Goal: Transaction & Acquisition: Purchase product/service

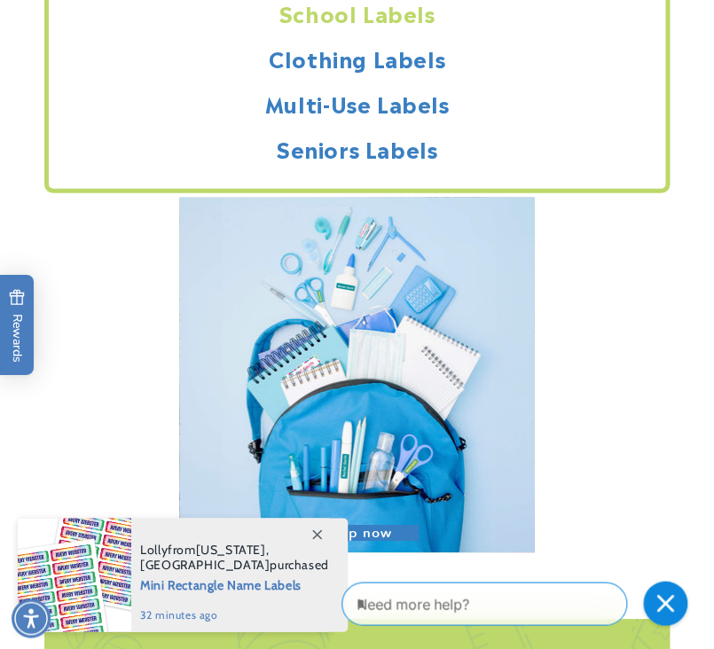
scroll to position [2414, 0]
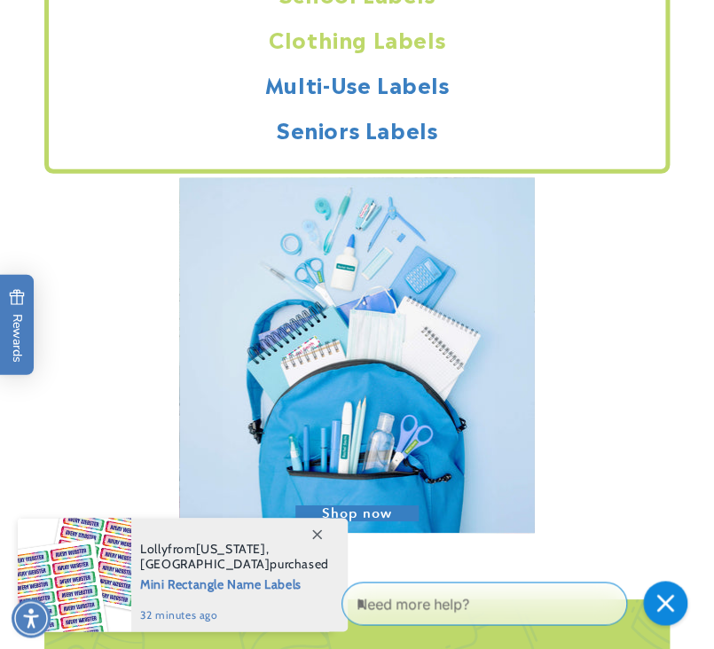
click at [391, 40] on h2 "Clothing Labels" at bounding box center [357, 38] width 616 height 27
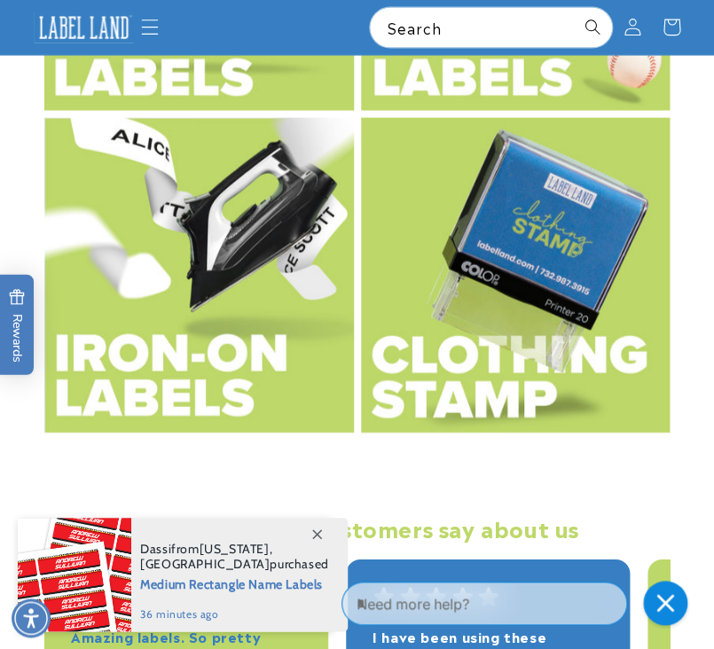
scroll to position [3606, 0]
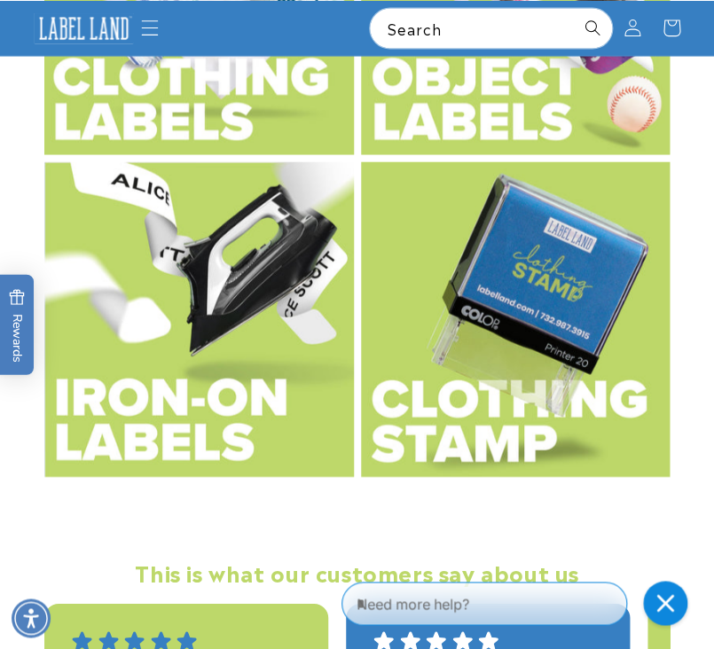
click at [223, 399] on img at bounding box center [198, 318] width 309 height 315
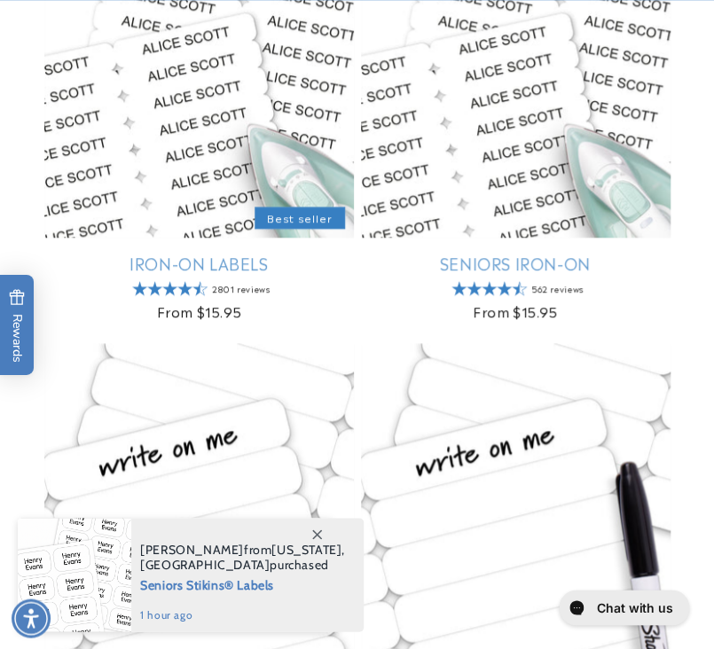
scroll to position [380, 0]
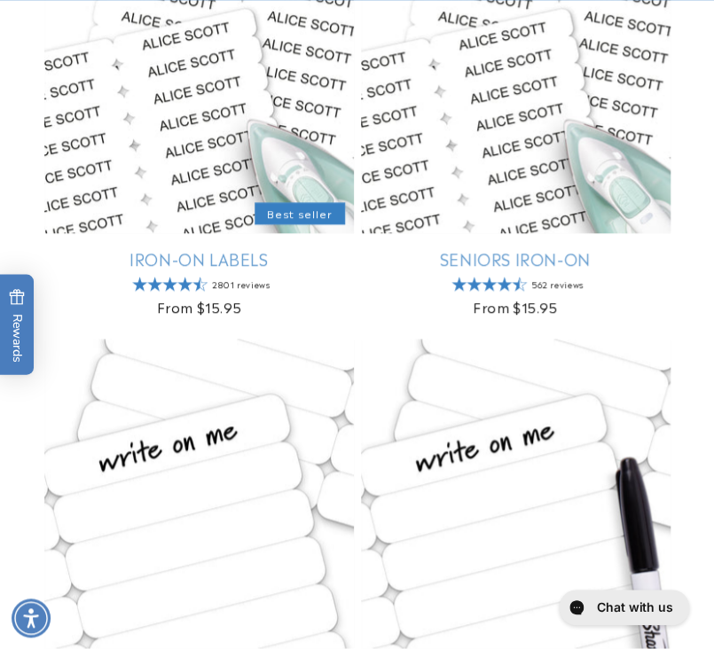
click at [458, 248] on link "Seniors Iron-On" at bounding box center [515, 258] width 309 height 20
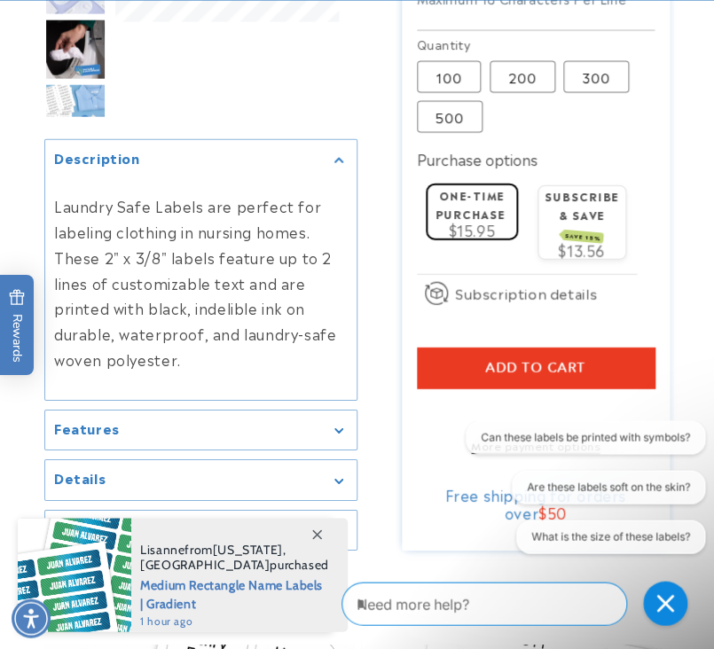
scroll to position [883, 0]
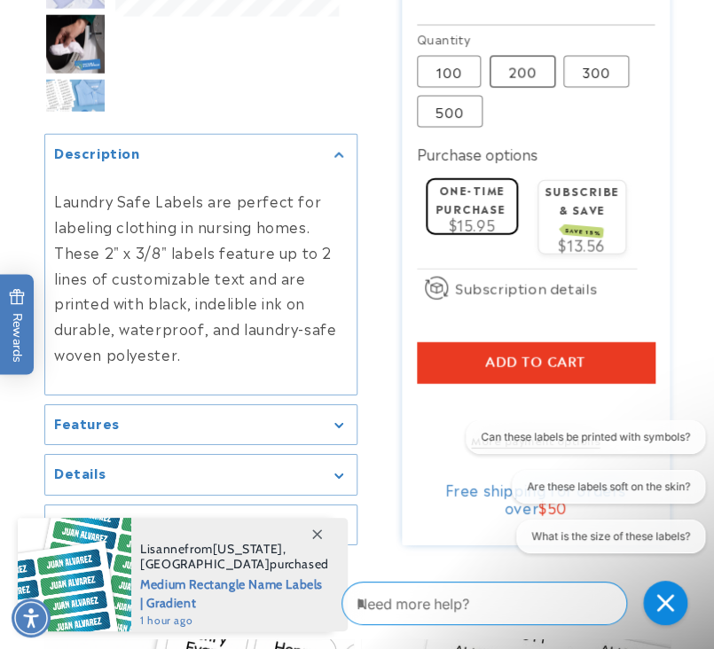
click at [540, 86] on label "200 Variant sold out or unavailable" at bounding box center [522, 72] width 66 height 32
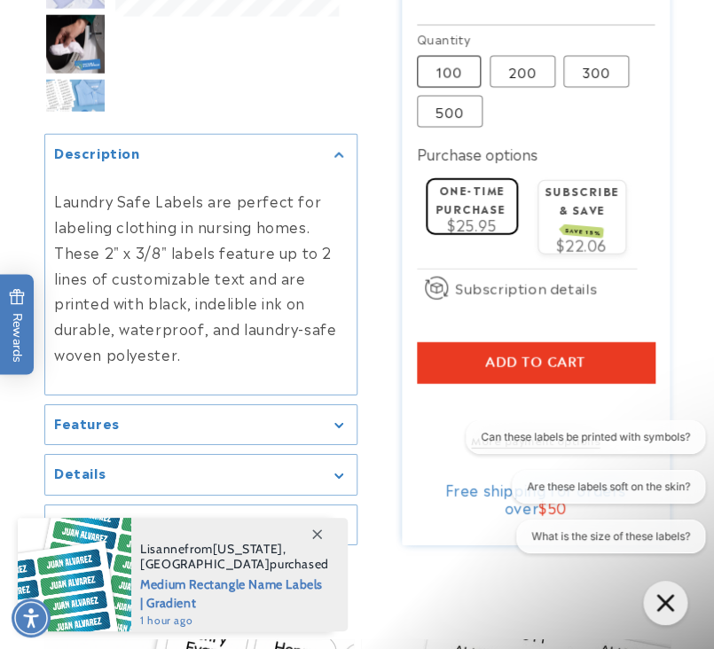
click at [446, 77] on label "100 Variant sold out or unavailable" at bounding box center [449, 72] width 64 height 32
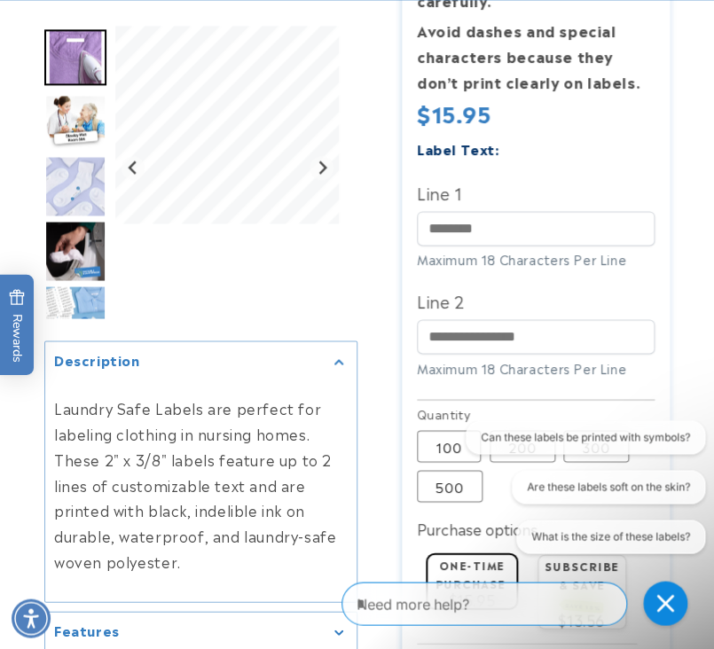
scroll to position [537, 0]
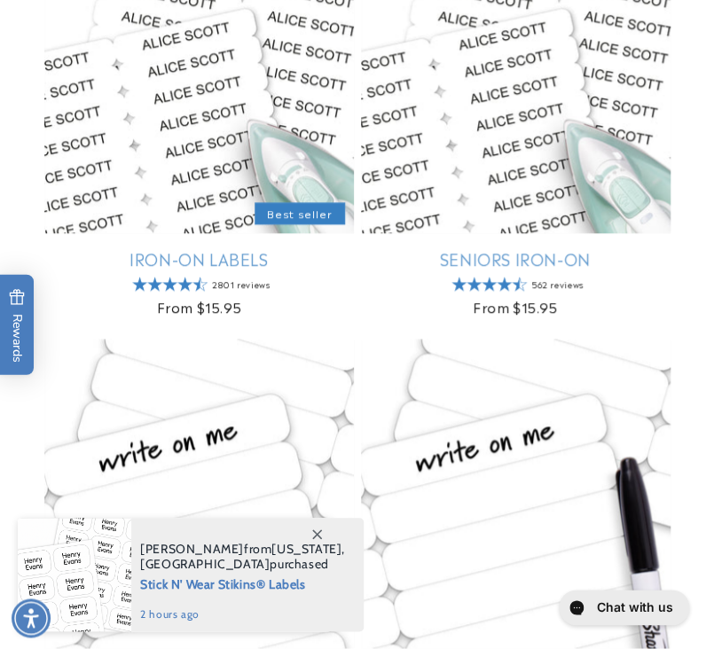
click at [185, 258] on link "Iron-On Labels" at bounding box center [198, 258] width 309 height 20
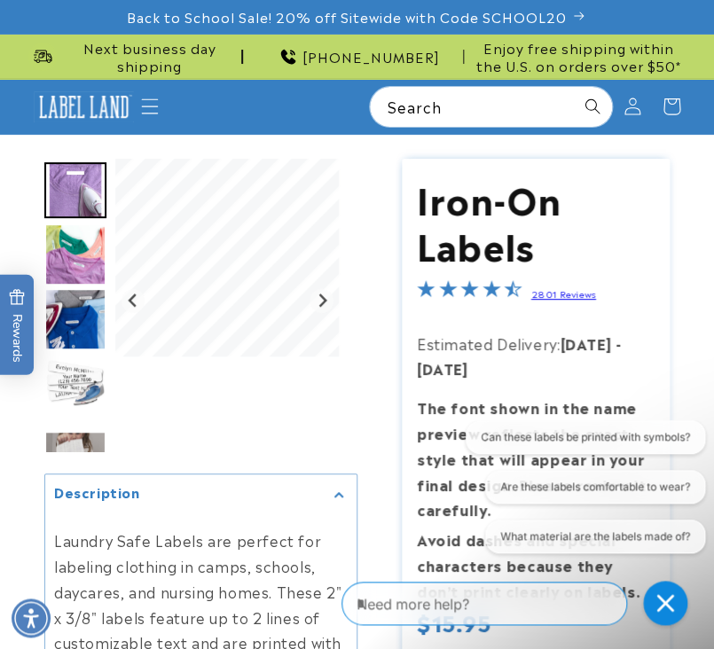
click at [614, 191] on h1 "Iron-On Labels" at bounding box center [536, 221] width 238 height 92
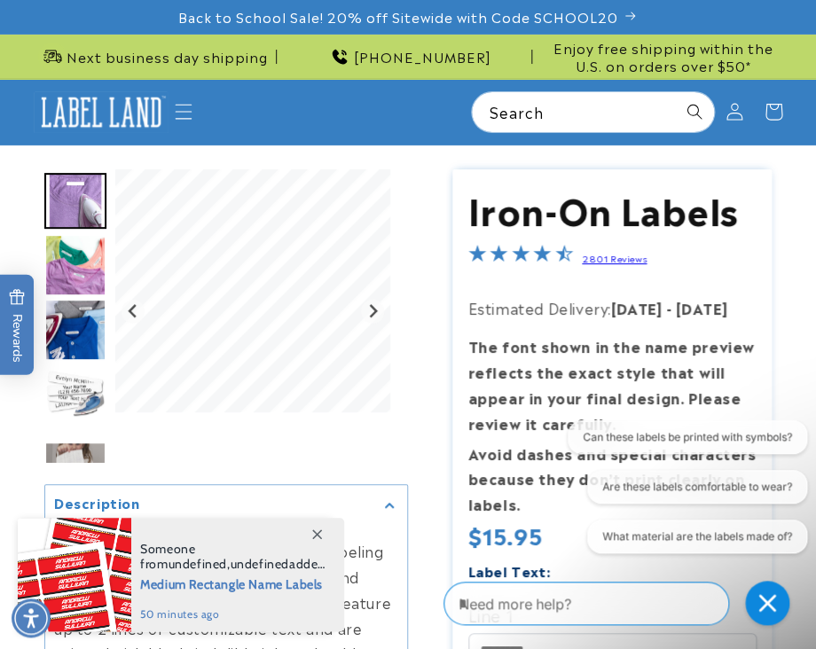
click at [317, 536] on icon at bounding box center [317, 534] width 10 height 10
